Goal: Task Accomplishment & Management: Manage account settings

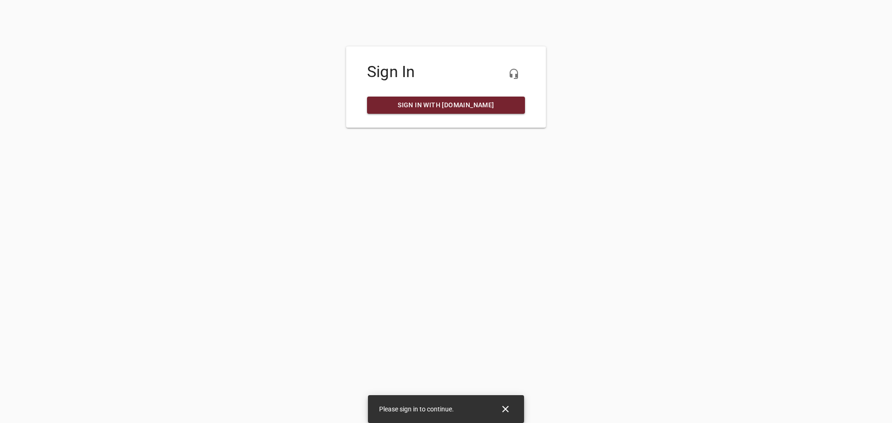
click at [466, 105] on span "Sign in with my.ruud.com" at bounding box center [446, 105] width 143 height 12
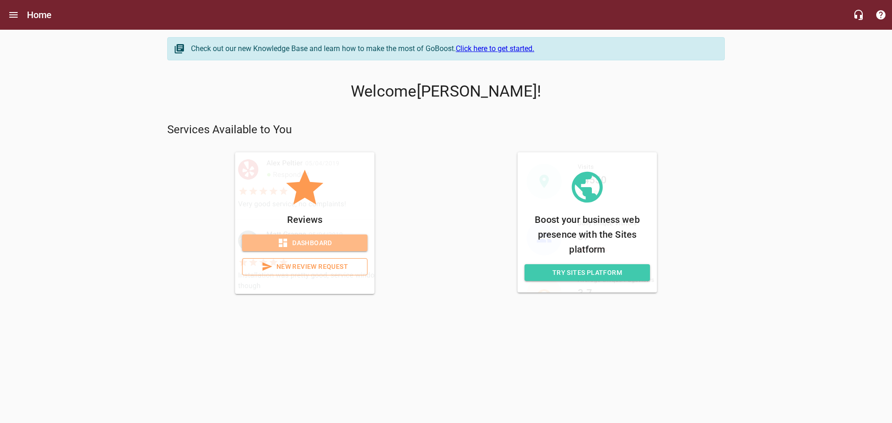
click at [328, 242] on span "Dashboard" at bounding box center [305, 243] width 111 height 12
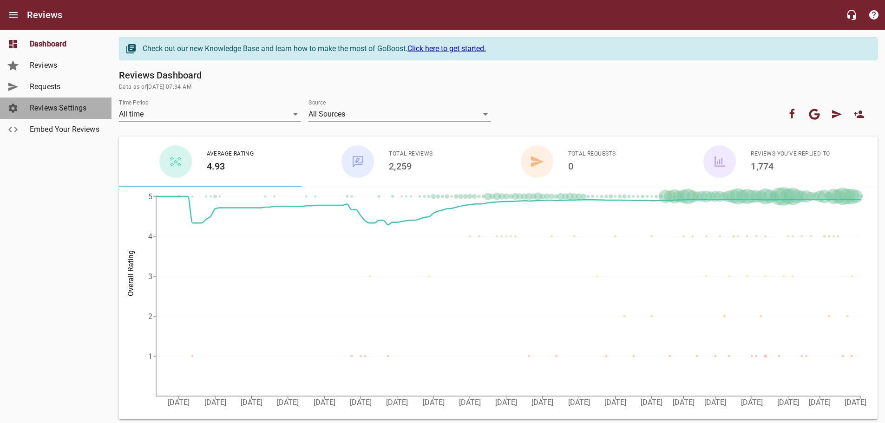
click at [45, 112] on span "Reviews Settings" at bounding box center [65, 108] width 71 height 11
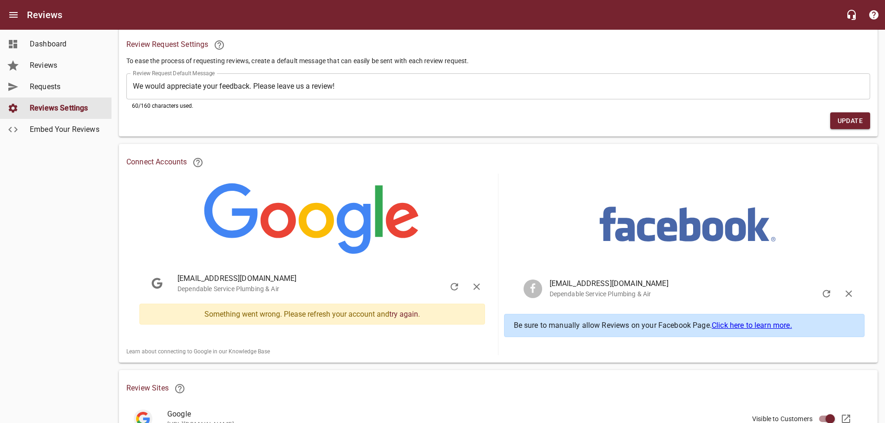
scroll to position [146, 0]
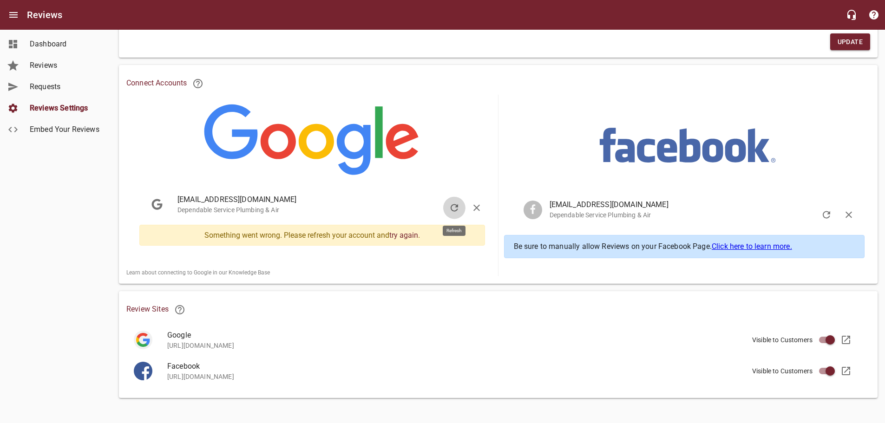
click at [455, 203] on icon "button" at bounding box center [454, 208] width 11 height 11
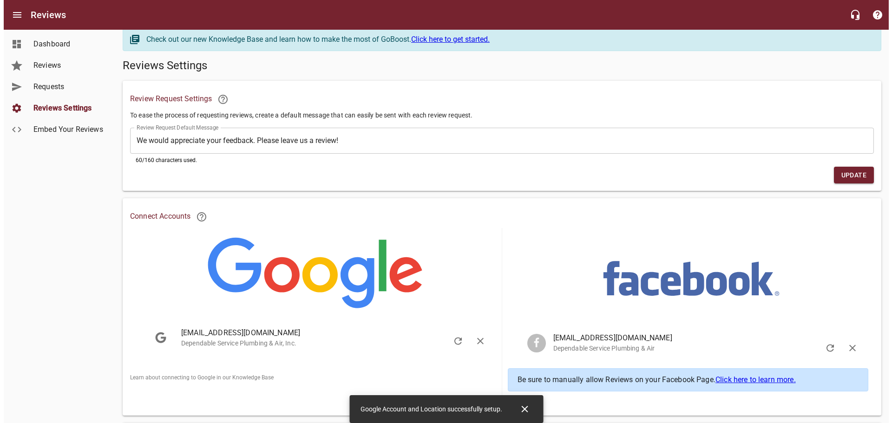
scroll to position [0, 0]
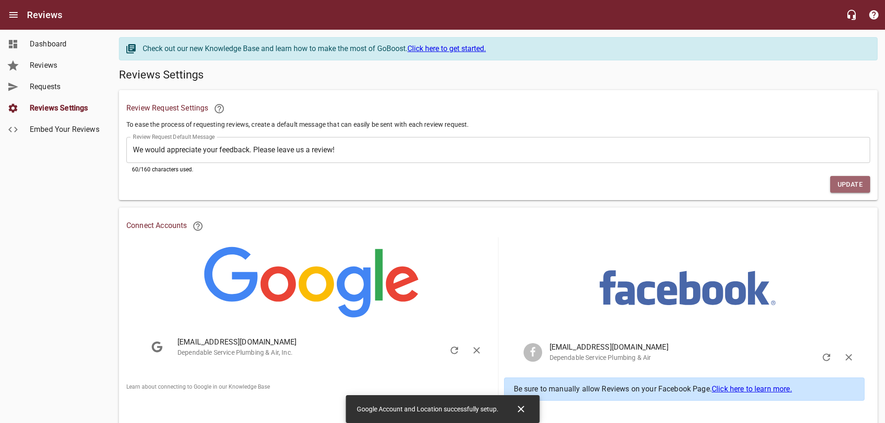
click at [837, 181] on button "Update" at bounding box center [851, 184] width 40 height 17
click at [534, 408] on icon "Close" at bounding box center [535, 409] width 7 height 7
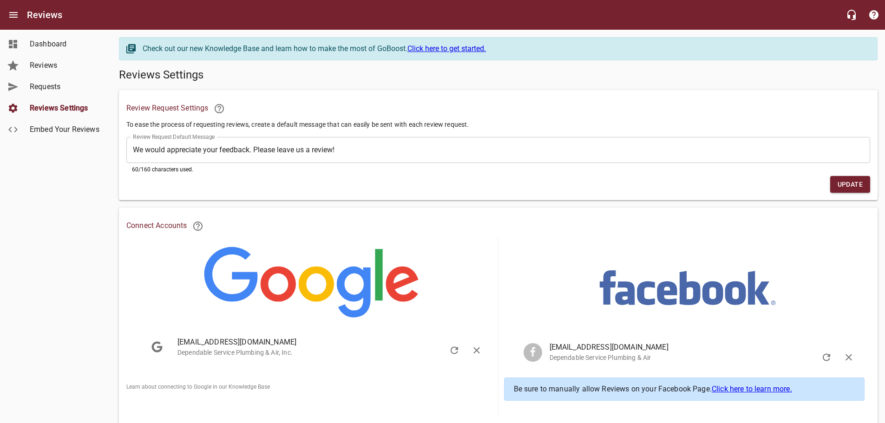
click at [58, 201] on div "Dashboard Reviews Requests Reviews Settings Embed Your Reviews" at bounding box center [56, 211] width 112 height 423
